Goal: Task Accomplishment & Management: Use online tool/utility

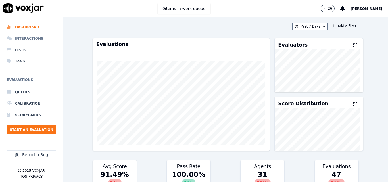
click at [32, 39] on li "Interactions" at bounding box center [31, 38] width 49 height 11
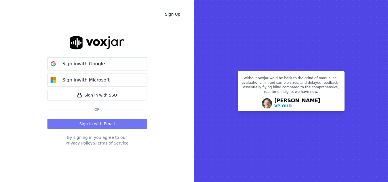
click at [90, 122] on button "Sign in with Email" at bounding box center [96, 124] width 99 height 10
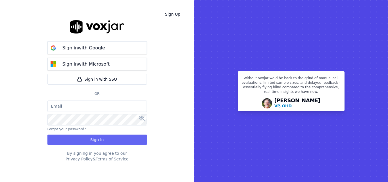
type input "sheila.decastro-new.baq@nwfg.net"
click at [99, 135] on button "Sign In" at bounding box center [96, 140] width 99 height 10
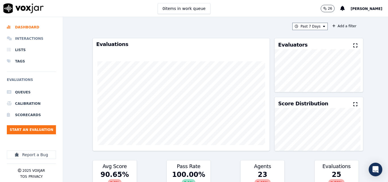
click at [36, 38] on li "Interactions" at bounding box center [31, 38] width 49 height 11
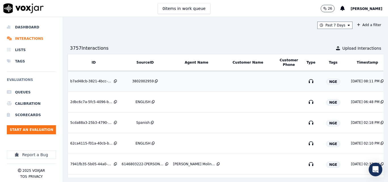
click at [143, 80] on div "3802002959" at bounding box center [143, 81] width 22 height 5
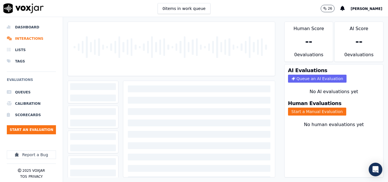
click at [241, 7] on div "0 items in work queue 26 Sheila De Castro" at bounding box center [194, 8] width 388 height 17
click at [240, 7] on div "0 items in work queue 26 Sheila De Castro" at bounding box center [194, 8] width 388 height 17
drag, startPoint x: 240, startPoint y: 7, endPoint x: 234, endPoint y: 8, distance: 6.3
click at [234, 8] on div "0 items in work queue 26 Sheila De Castro" at bounding box center [194, 8] width 388 height 17
